Goal: Task Accomplishment & Management: Use online tool/utility

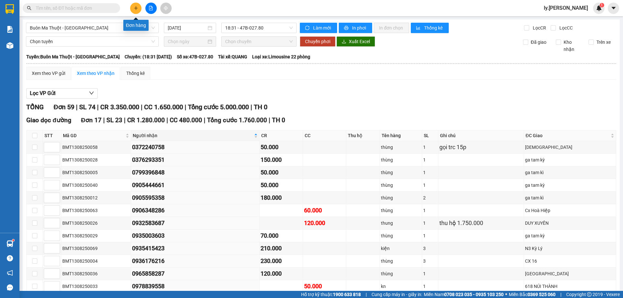
click at [139, 10] on button at bounding box center [135, 8] width 11 height 11
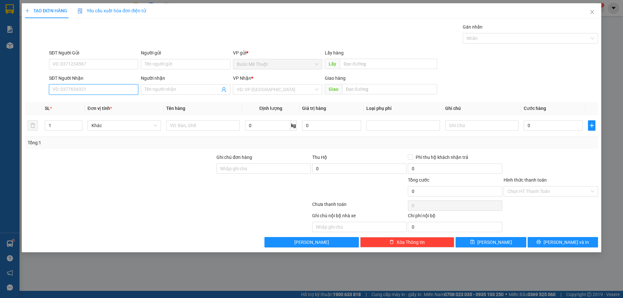
drag, startPoint x: 112, startPoint y: 89, endPoint x: 138, endPoint y: 96, distance: 27.4
click at [128, 92] on input "SĐT Người Nhận" at bounding box center [93, 89] width 89 height 10
click at [66, 102] on div "0985660389" at bounding box center [93, 102] width 81 height 7
type input "0985660389"
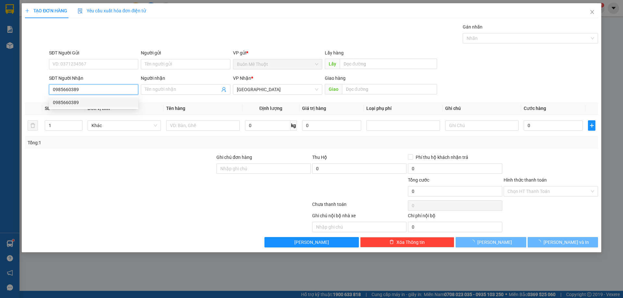
type input "30.000"
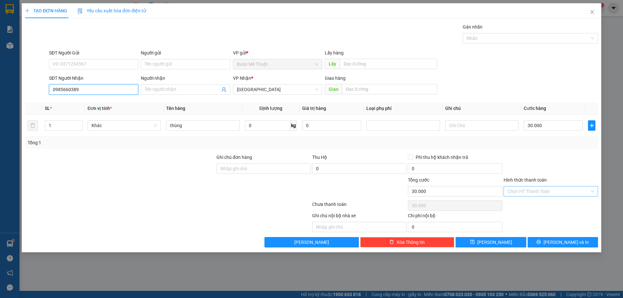
click at [537, 196] on div "Chọn HT Thanh Toán" at bounding box center [551, 191] width 94 height 10
type input "0985660389"
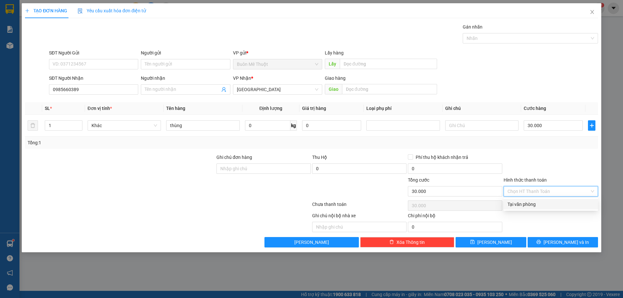
drag, startPoint x: 532, startPoint y: 203, endPoint x: 534, endPoint y: 214, distance: 10.9
click at [532, 204] on div "Tại văn phòng" at bounding box center [551, 204] width 87 height 7
type input "0"
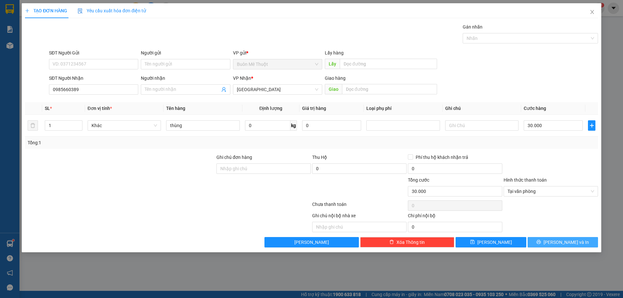
click at [534, 237] on button "[PERSON_NAME] và In" at bounding box center [563, 242] width 70 height 10
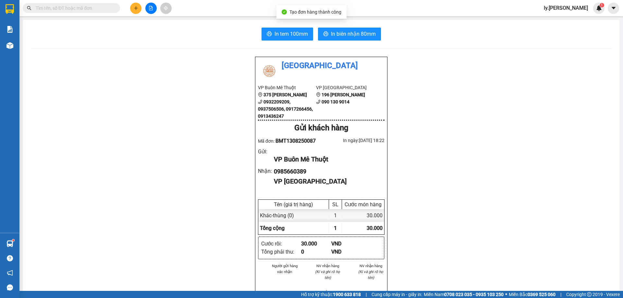
click at [341, 27] on div "In tem 100mm In biên nhận 80mm Thái Sơn VP Buôn Mê Thuột 375 Hoàng Diệu 0932209…" at bounding box center [321, 283] width 596 height 527
click at [340, 31] on span "In biên nhận 80mm" at bounding box center [353, 34] width 45 height 8
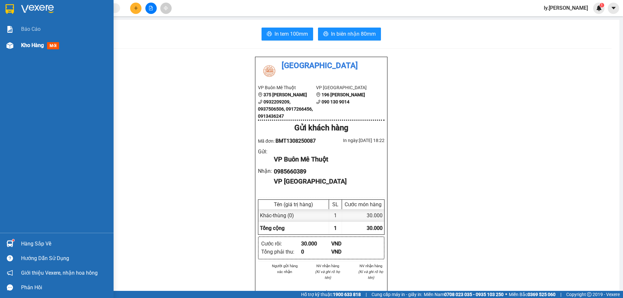
click at [25, 41] on div "Kho hàng mới" at bounding box center [65, 45] width 88 height 16
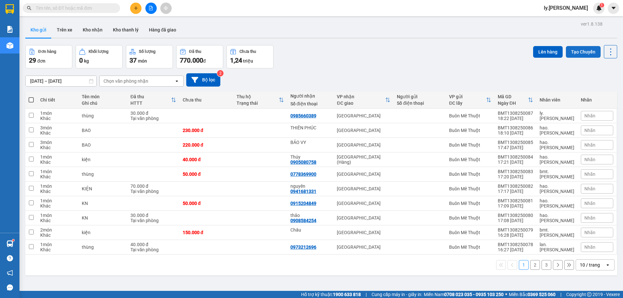
click at [581, 53] on button "Tạo Chuyến" at bounding box center [583, 52] width 35 height 12
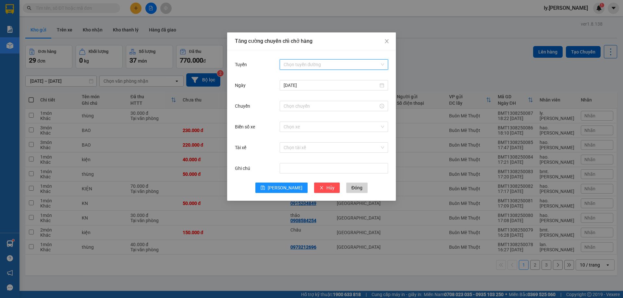
click at [298, 61] on input "Tuyến" at bounding box center [332, 65] width 96 height 10
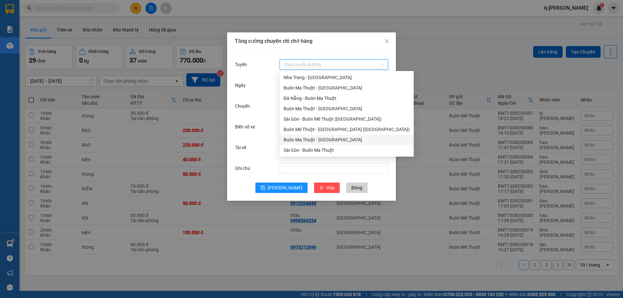
click at [311, 140] on div "Buôn Ma Thuột - [GEOGRAPHIC_DATA]" at bounding box center [347, 139] width 126 height 7
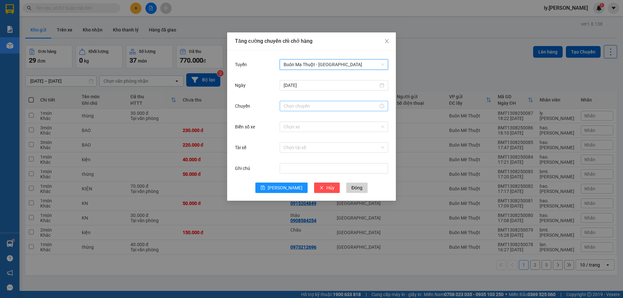
click at [306, 104] on input "Chuyến" at bounding box center [331, 106] width 95 height 7
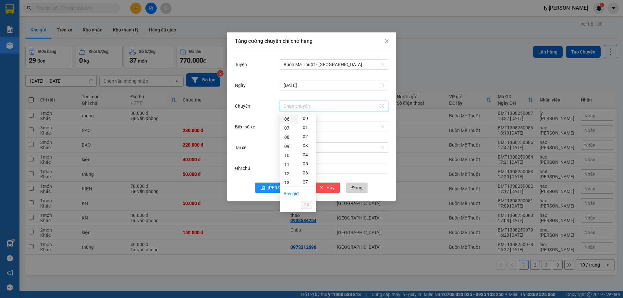
scroll to position [65, 0]
click at [289, 155] on div "18" at bounding box center [289, 152] width 18 height 9
type input "18:00"
click at [310, 210] on li "OK" at bounding box center [306, 204] width 11 height 11
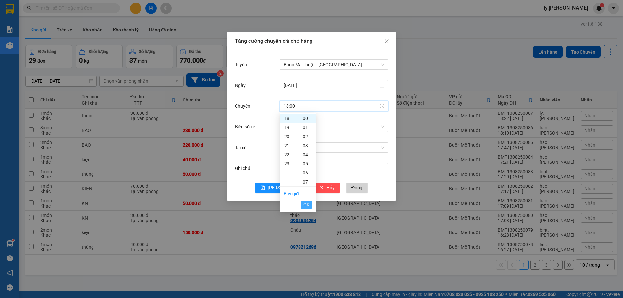
click at [308, 204] on span "OK" at bounding box center [306, 204] width 6 height 7
click at [301, 130] on input "Biển số xe" at bounding box center [332, 127] width 96 height 10
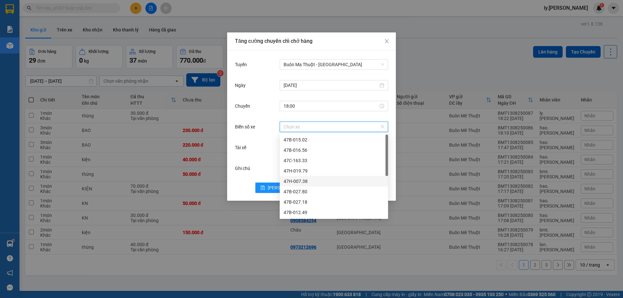
click at [313, 183] on div "47H-007.38" at bounding box center [334, 181] width 101 height 7
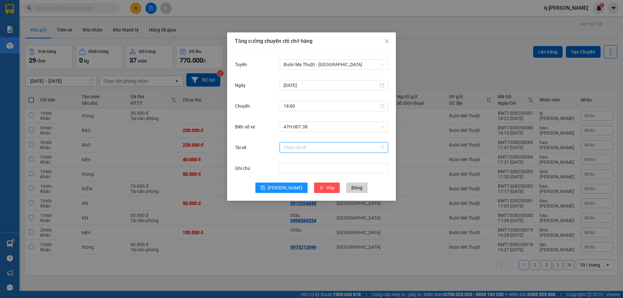
click at [327, 148] on input "Tài xế" at bounding box center [332, 148] width 96 height 10
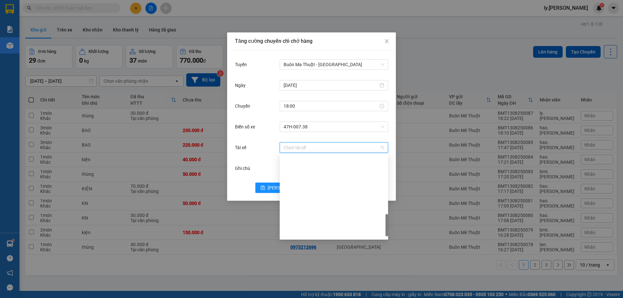
scroll to position [292, 0]
click at [301, 221] on div "TX TÙNG" at bounding box center [334, 221] width 101 height 7
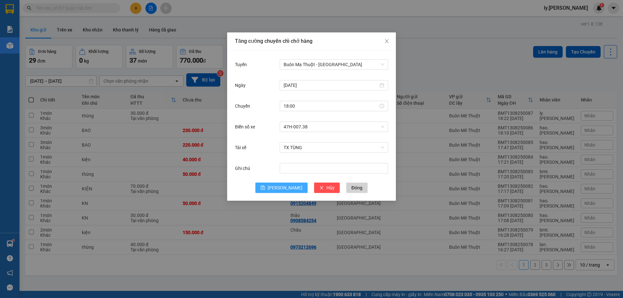
click at [285, 187] on span "[PERSON_NAME]" at bounding box center [285, 187] width 35 height 7
click at [349, 187] on button "Đóng" at bounding box center [356, 188] width 21 height 10
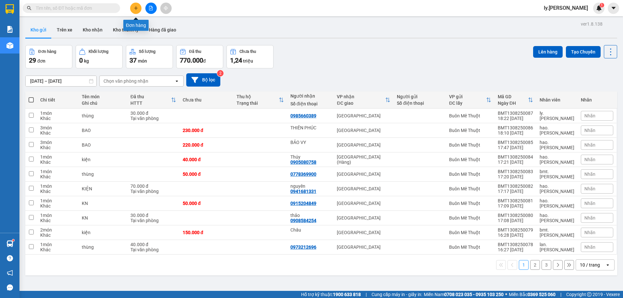
click at [134, 10] on icon "plus" at bounding box center [136, 8] width 5 height 5
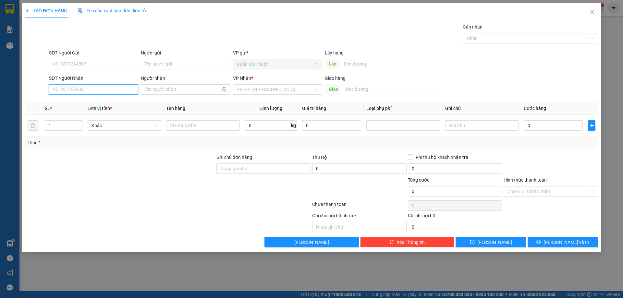
drag, startPoint x: 112, startPoint y: 90, endPoint x: 623, endPoint y: 41, distance: 513.5
click at [116, 89] on input "SĐT Người Nhận" at bounding box center [93, 89] width 89 height 10
click at [66, 99] on div "0903597447" at bounding box center [93, 102] width 89 height 10
type input "0903597447"
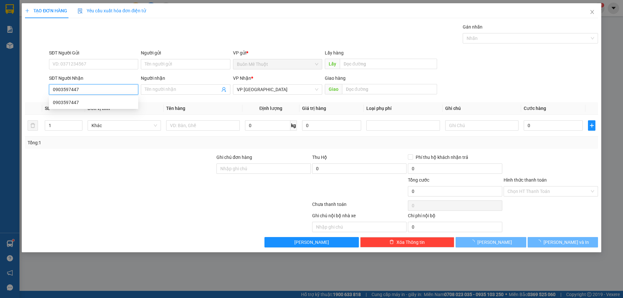
type input "100.000"
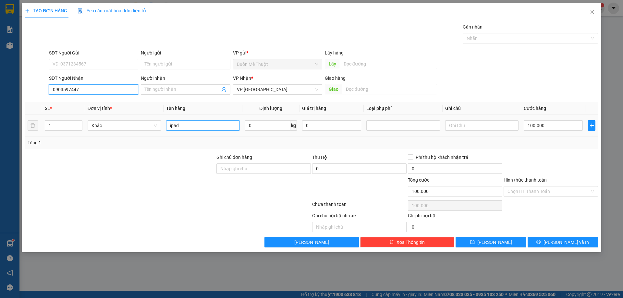
type input "0903597447"
click at [190, 125] on input "ipad" at bounding box center [202, 125] width 73 height 10
type input "KIÊN"
click at [543, 126] on input "100.000" at bounding box center [553, 125] width 59 height 10
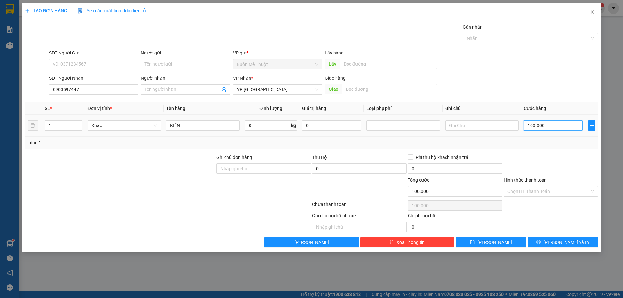
type input "3"
type input "30"
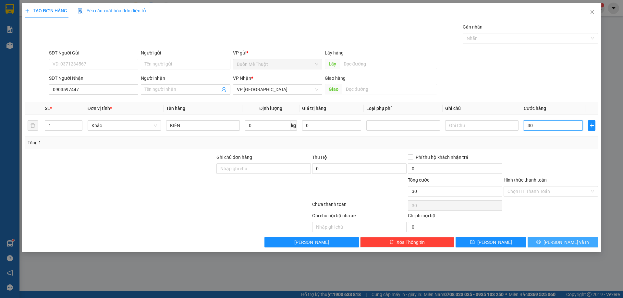
type input "30"
type input "30.000"
click at [541, 240] on button "[PERSON_NAME] và In" at bounding box center [563, 242] width 70 height 10
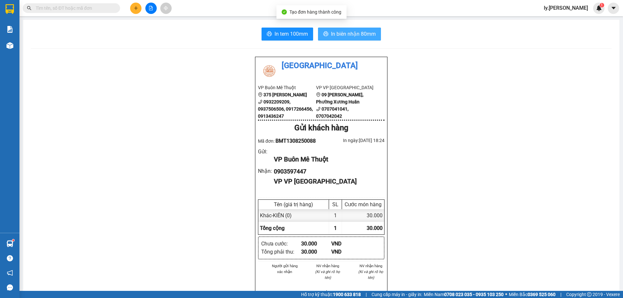
click at [374, 30] on button "In biên nhận 80mm" at bounding box center [349, 34] width 63 height 13
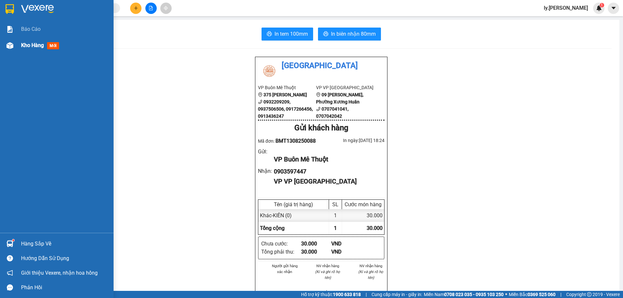
click at [19, 45] on div "Kho hàng mới" at bounding box center [57, 45] width 114 height 16
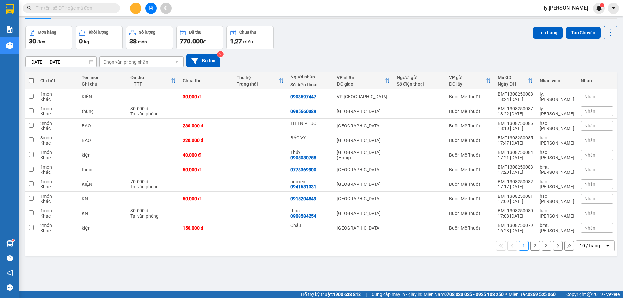
scroll to position [30, 0]
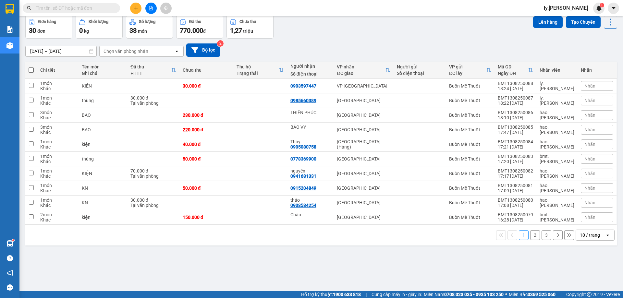
drag, startPoint x: 582, startPoint y: 232, endPoint x: 582, endPoint y: 240, distance: 8.1
click at [582, 232] on div "10 / trang" at bounding box center [590, 235] width 20 height 6
click at [584, 224] on div "100 / trang" at bounding box center [590, 221] width 39 height 12
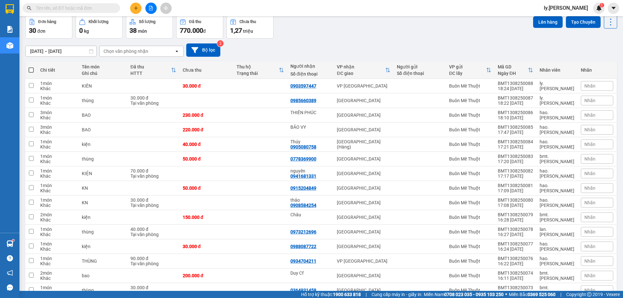
click at [142, 50] on div "Chọn văn phòng nhận" at bounding box center [126, 51] width 45 height 6
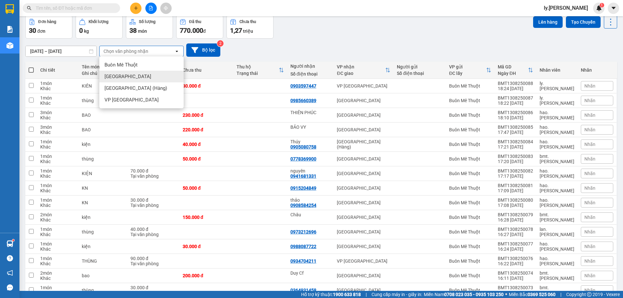
click at [131, 76] on div "[GEOGRAPHIC_DATA]" at bounding box center [141, 77] width 84 height 12
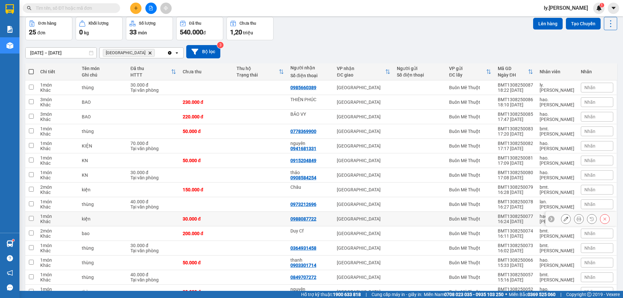
scroll to position [15, 0]
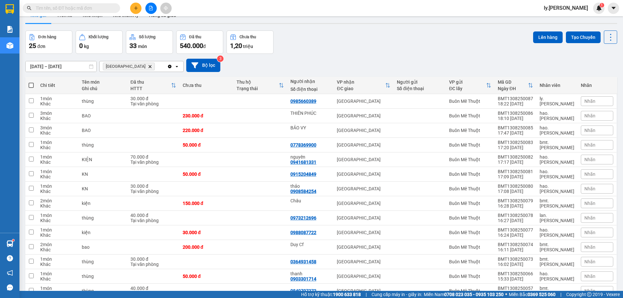
click at [32, 83] on span at bounding box center [31, 85] width 5 height 5
click at [31, 82] on input "checkbox" at bounding box center [31, 82] width 0 height 0
checkbox input "true"
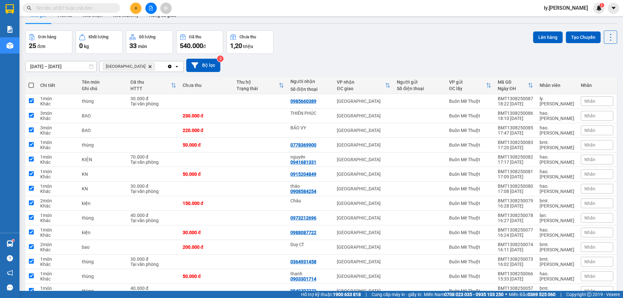
checkbox input "true"
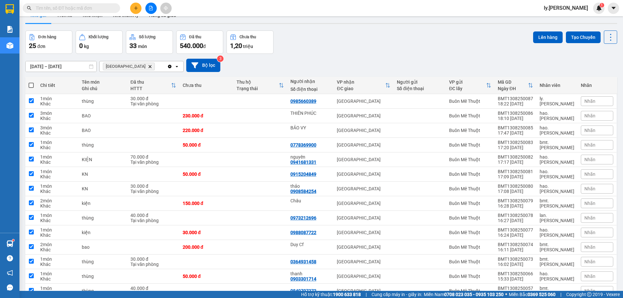
checkbox input "true"
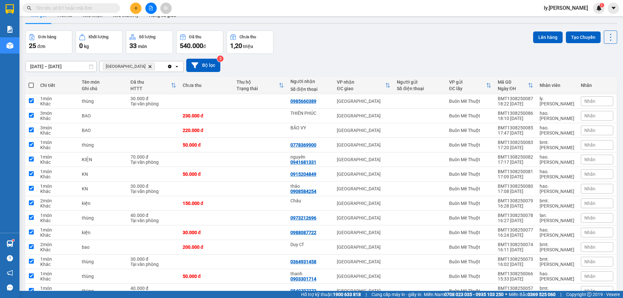
checkbox input "true"
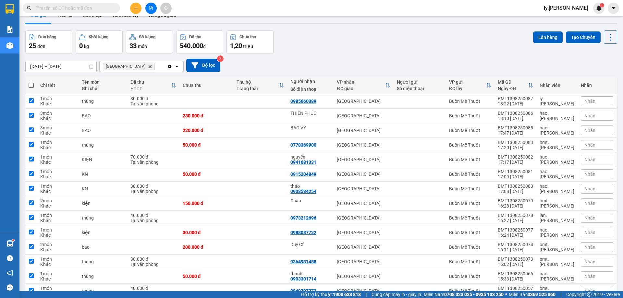
checkbox input "true"
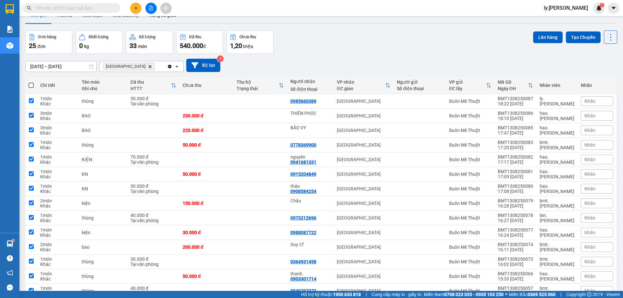
checkbox input "true"
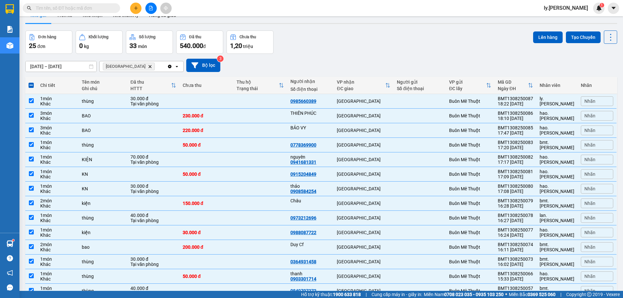
click at [527, 40] on div "Đơn hàng 25 đơn Khối lượng 0 kg Số lượng 33 món Đã thu 540.000 đ Chưa thu 1,20 …" at bounding box center [321, 42] width 592 height 23
click at [533, 39] on button "Lên hàng" at bounding box center [548, 37] width 30 height 12
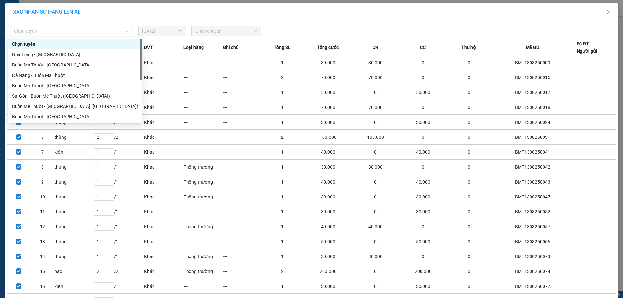
click at [70, 27] on span "Chọn tuyến" at bounding box center [71, 31] width 115 height 10
click at [59, 115] on div "Buôn Ma Thuột - [GEOGRAPHIC_DATA]" at bounding box center [75, 116] width 126 height 7
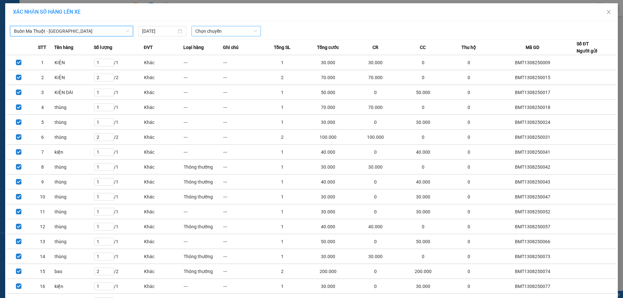
drag, startPoint x: 234, startPoint y: 32, endPoint x: 234, endPoint y: 37, distance: 4.2
click at [234, 34] on span "Chọn chuyến" at bounding box center [226, 31] width 62 height 10
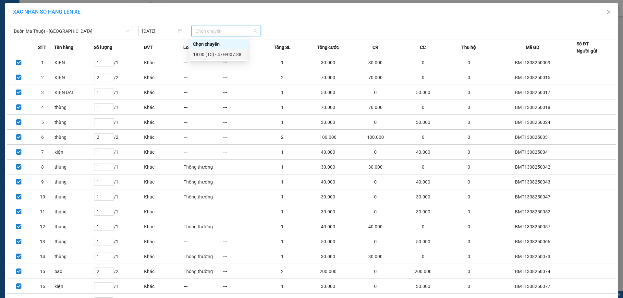
drag, startPoint x: 230, startPoint y: 53, endPoint x: 486, endPoint y: 115, distance: 263.1
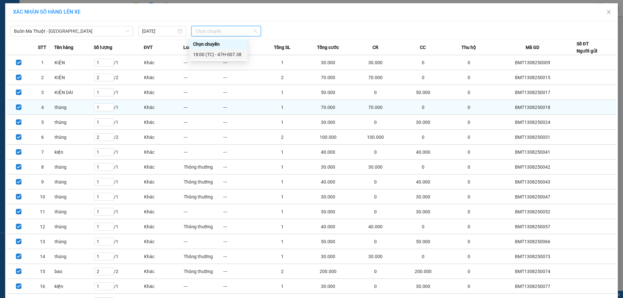
click at [231, 53] on div "18:00 (TC) - 47H-007.38" at bounding box center [218, 54] width 51 height 7
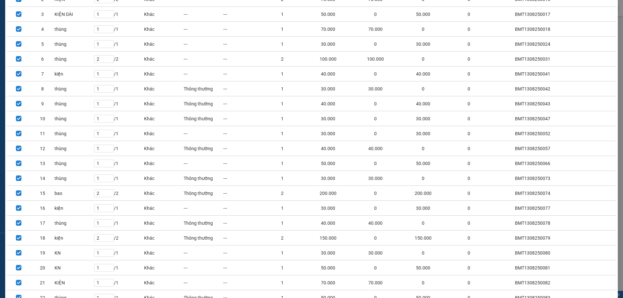
scroll to position [178, 0]
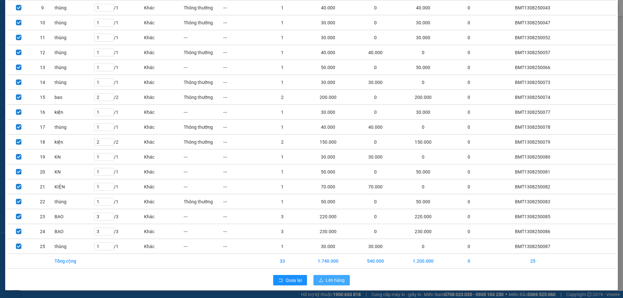
click at [341, 277] on button "Lên hàng" at bounding box center [331, 280] width 36 height 10
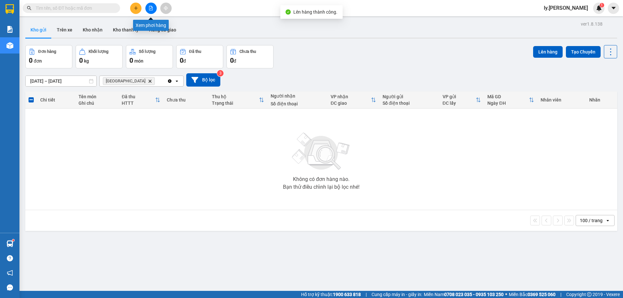
click at [152, 10] on icon "file-add" at bounding box center [151, 8] width 4 height 5
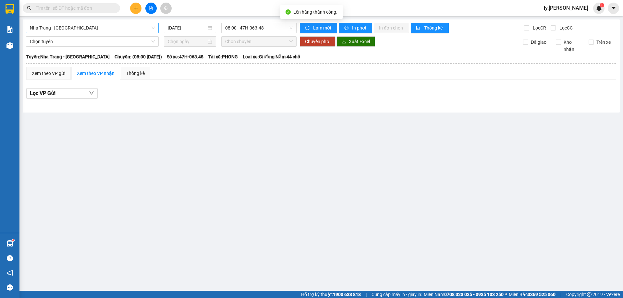
click at [106, 27] on span "Nha Trang - [GEOGRAPHIC_DATA]" at bounding box center [92, 28] width 125 height 10
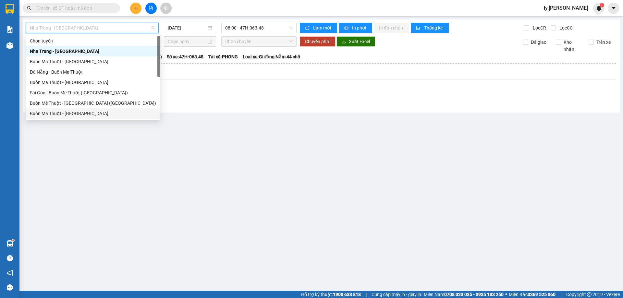
click at [75, 114] on div "Buôn Ma Thuột - [GEOGRAPHIC_DATA]" at bounding box center [93, 113] width 126 height 7
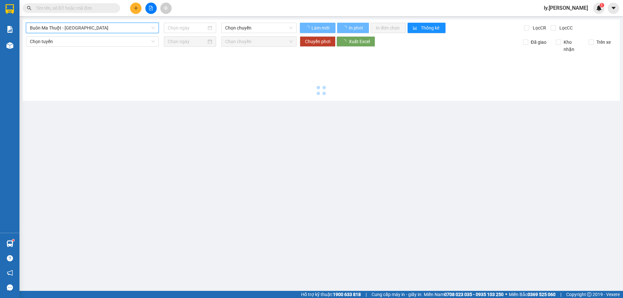
type input "[DATE]"
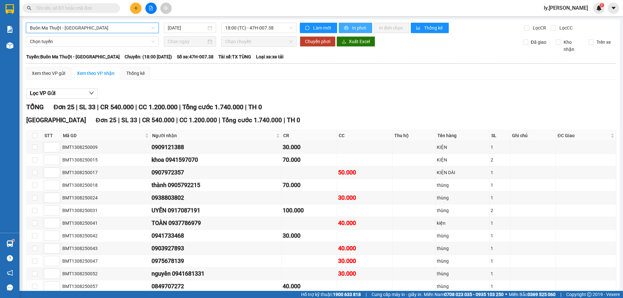
click at [352, 28] on span "In phơi" at bounding box center [359, 27] width 15 height 7
